Goal: Task Accomplishment & Management: Manage account settings

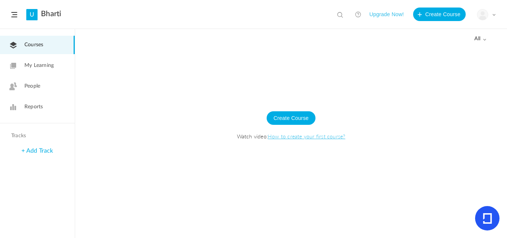
drag, startPoint x: 314, startPoint y: 24, endPoint x: 139, endPoint y: 50, distance: 176.4
click at [139, 50] on div at bounding box center [291, 142] width 432 height 191
click at [192, 76] on div at bounding box center [291, 142] width 432 height 191
click at [494, 15] on span at bounding box center [494, 15] width 4 height 4
click at [452, 76] on link "Logout" at bounding box center [460, 75] width 71 height 14
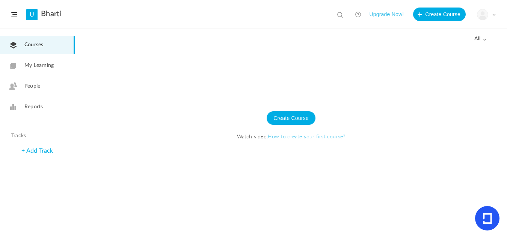
click at [491, 13] on div "My Profile University Settings Current Plan Logout" at bounding box center [486, 14] width 19 height 11
click at [436, 79] on link "Logout" at bounding box center [460, 75] width 71 height 14
